Goal: Check status: Check status

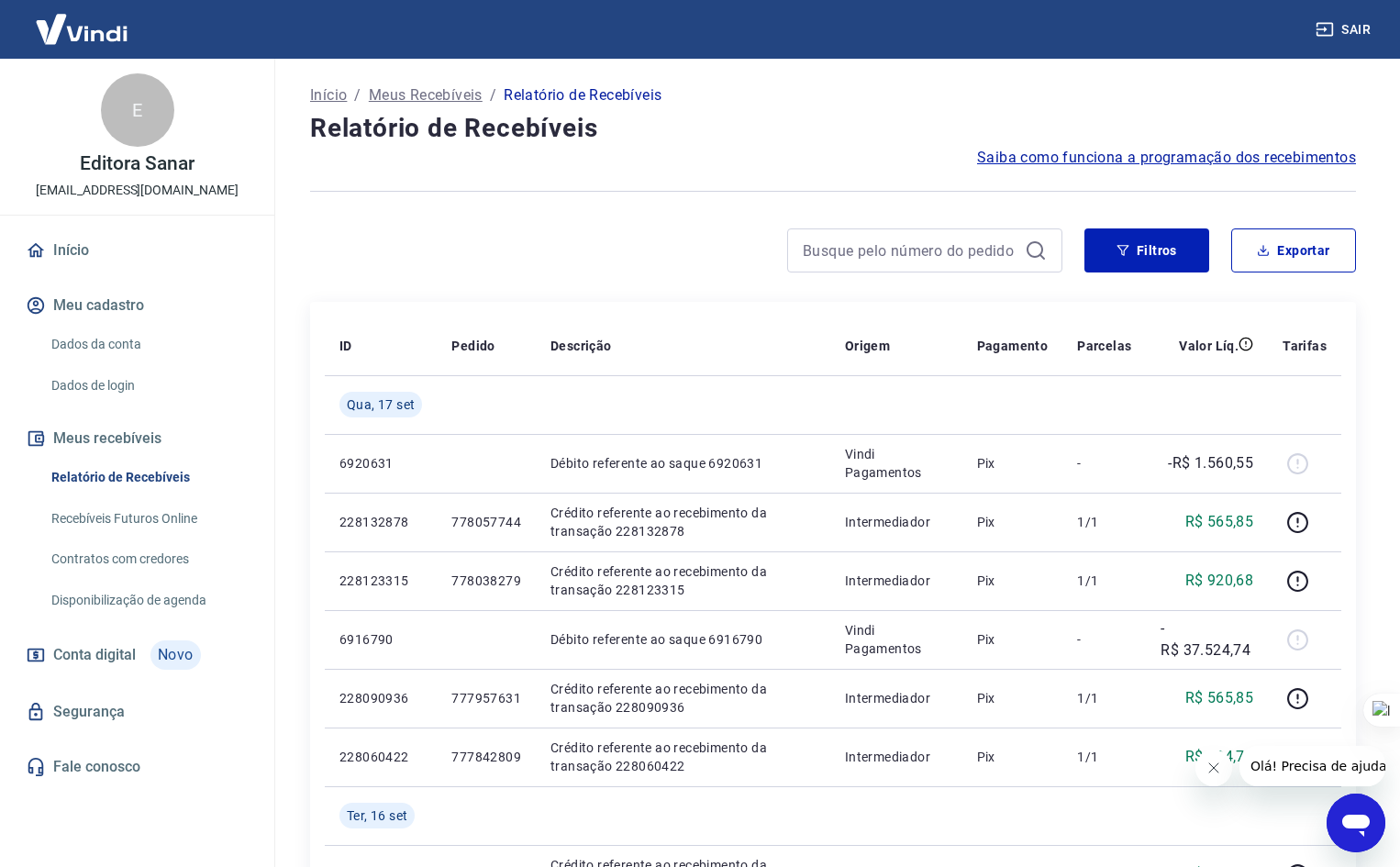
click at [962, 273] on div "Filtros Exportar" at bounding box center [833, 257] width 1046 height 59
click at [962, 256] on input at bounding box center [910, 251] width 214 height 27
paste input "421207140"
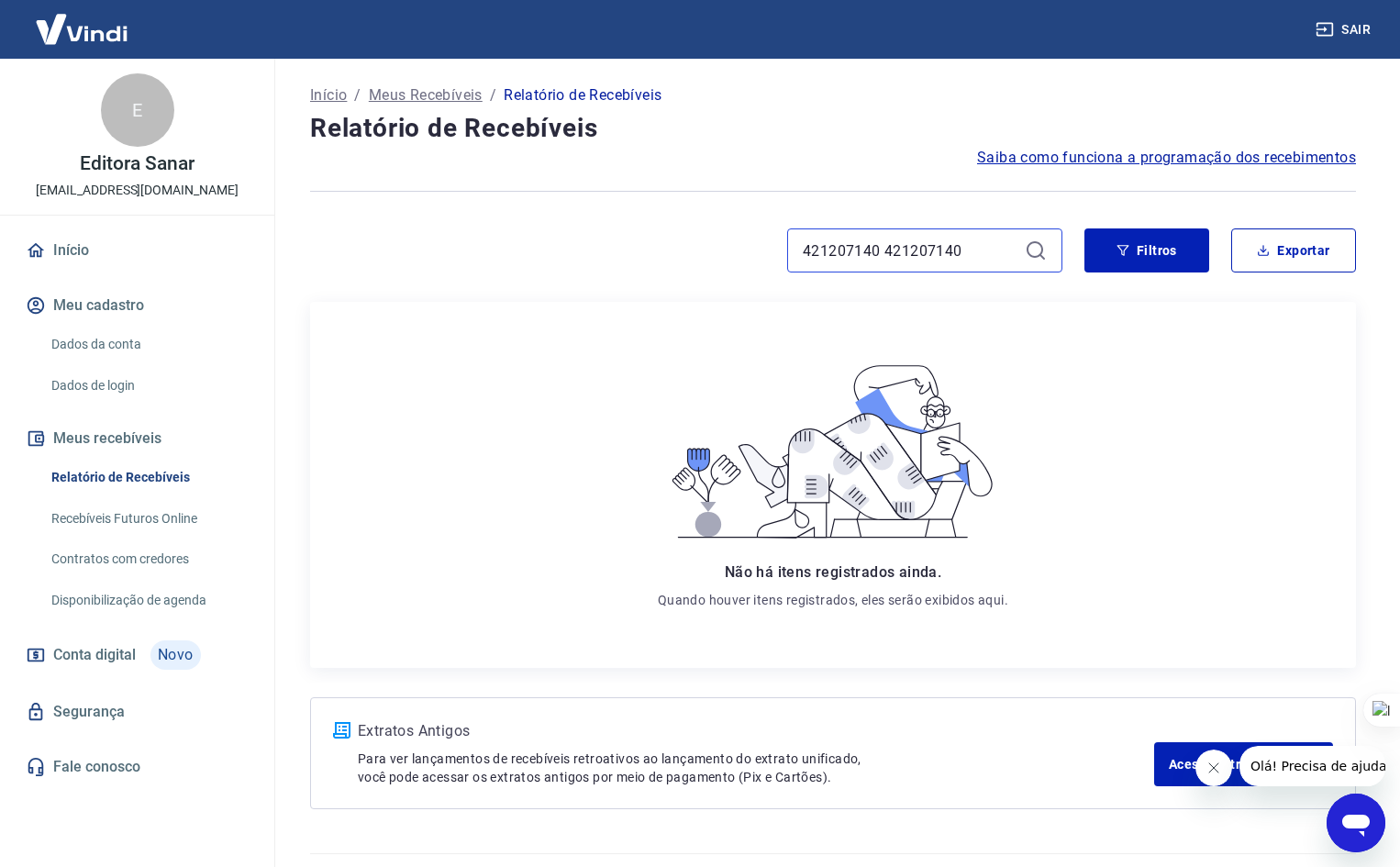
click at [985, 242] on input "421207140 421207140" at bounding box center [910, 251] width 214 height 27
click at [914, 262] on input "421207140 421207140" at bounding box center [910, 251] width 214 height 27
click at [1035, 242] on icon at bounding box center [1034, 250] width 17 height 17
drag, startPoint x: 926, startPoint y: 257, endPoint x: 625, endPoint y: 274, distance: 301.5
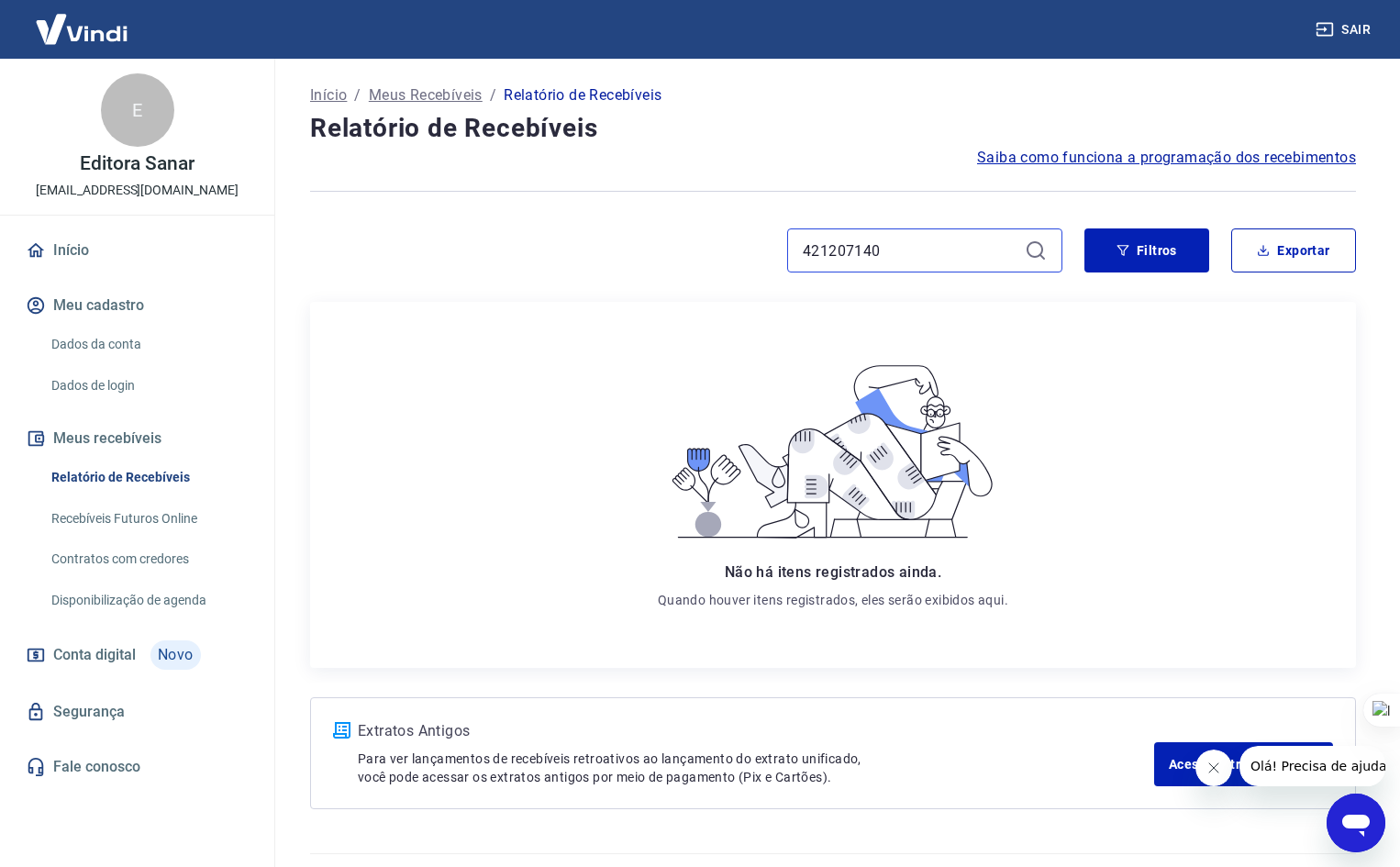
click at [625, 274] on div "421207140 Filtros Exportar" at bounding box center [833, 257] width 1046 height 59
click at [822, 254] on input "421207140" at bounding box center [910, 251] width 214 height 27
paste input "32390258"
type input "432390258"
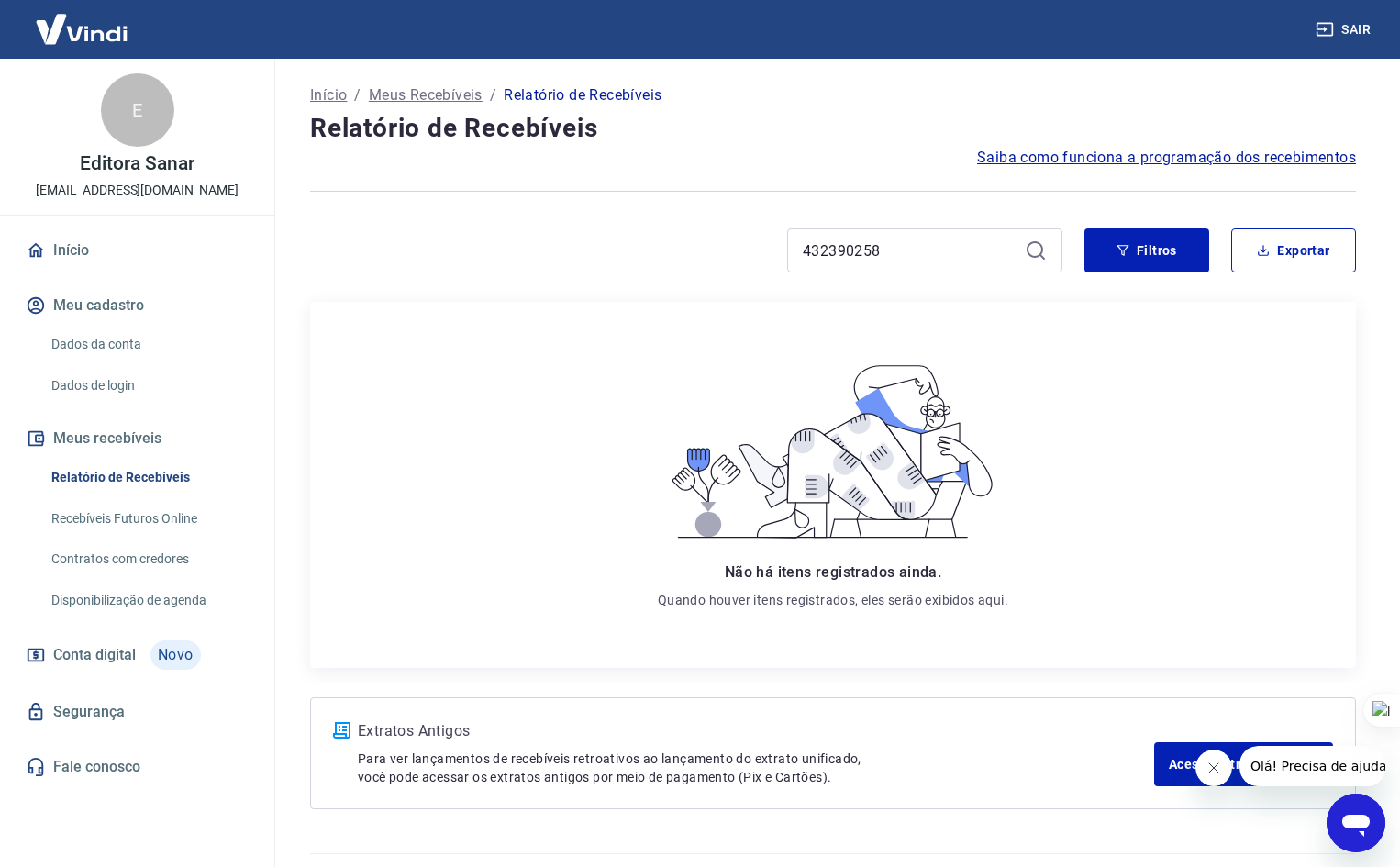
click at [1040, 250] on icon at bounding box center [1035, 251] width 22 height 22
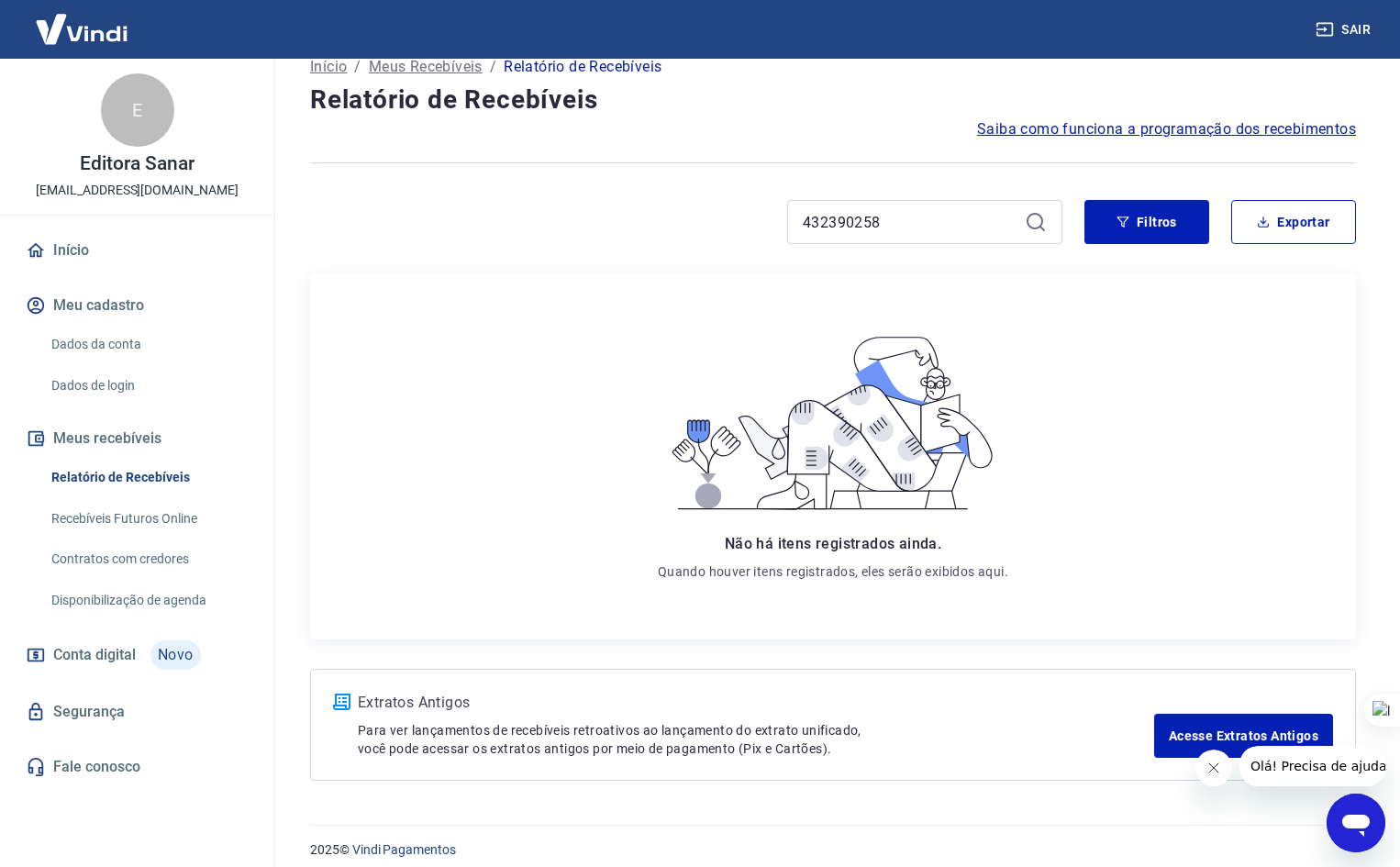
scroll to position [44, 0]
